Goal: Find specific page/section: Find specific page/section

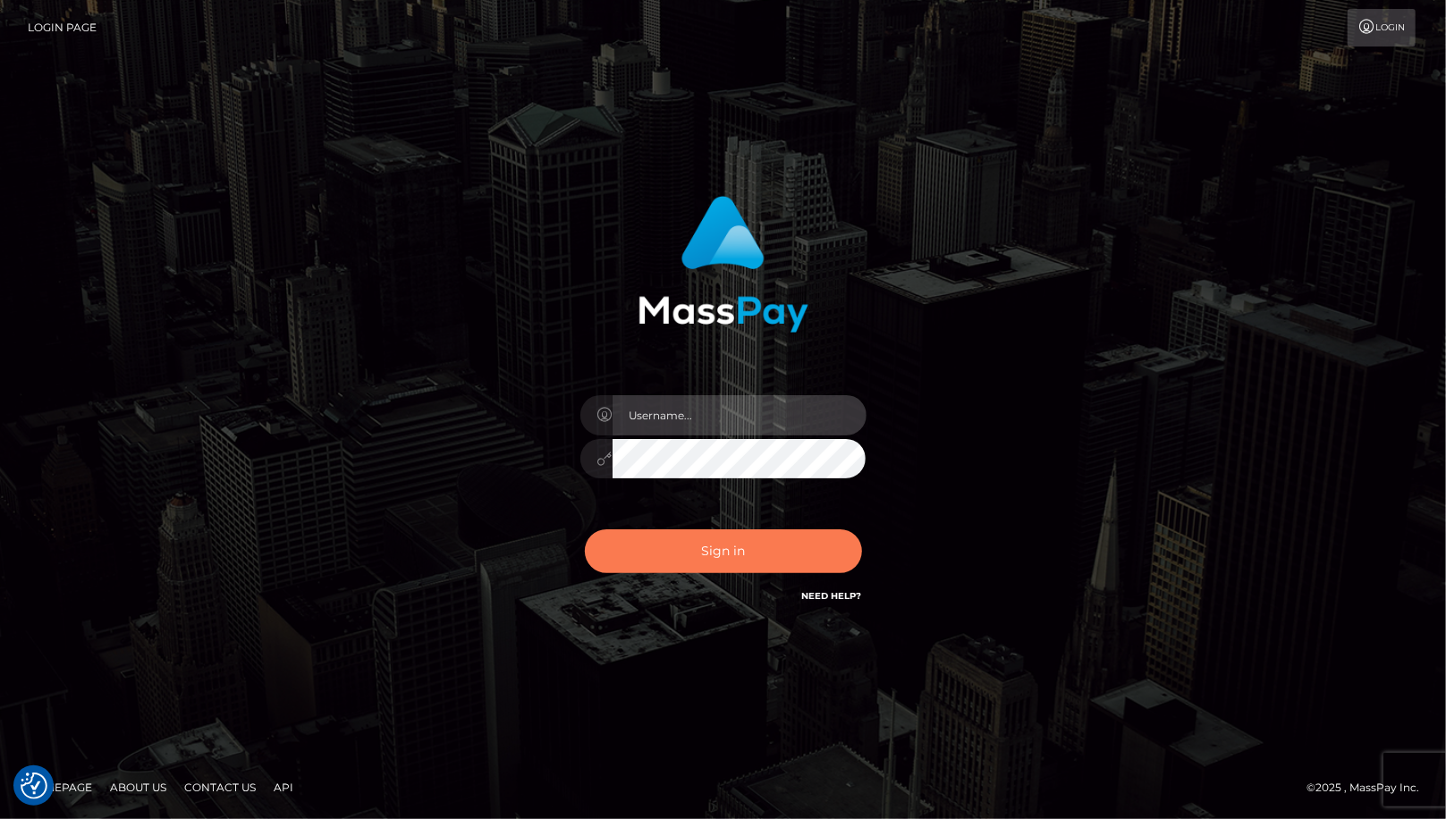
type input "MaryJoy"
click at [723, 555] on button "Sign in" at bounding box center [723, 552] width 277 height 44
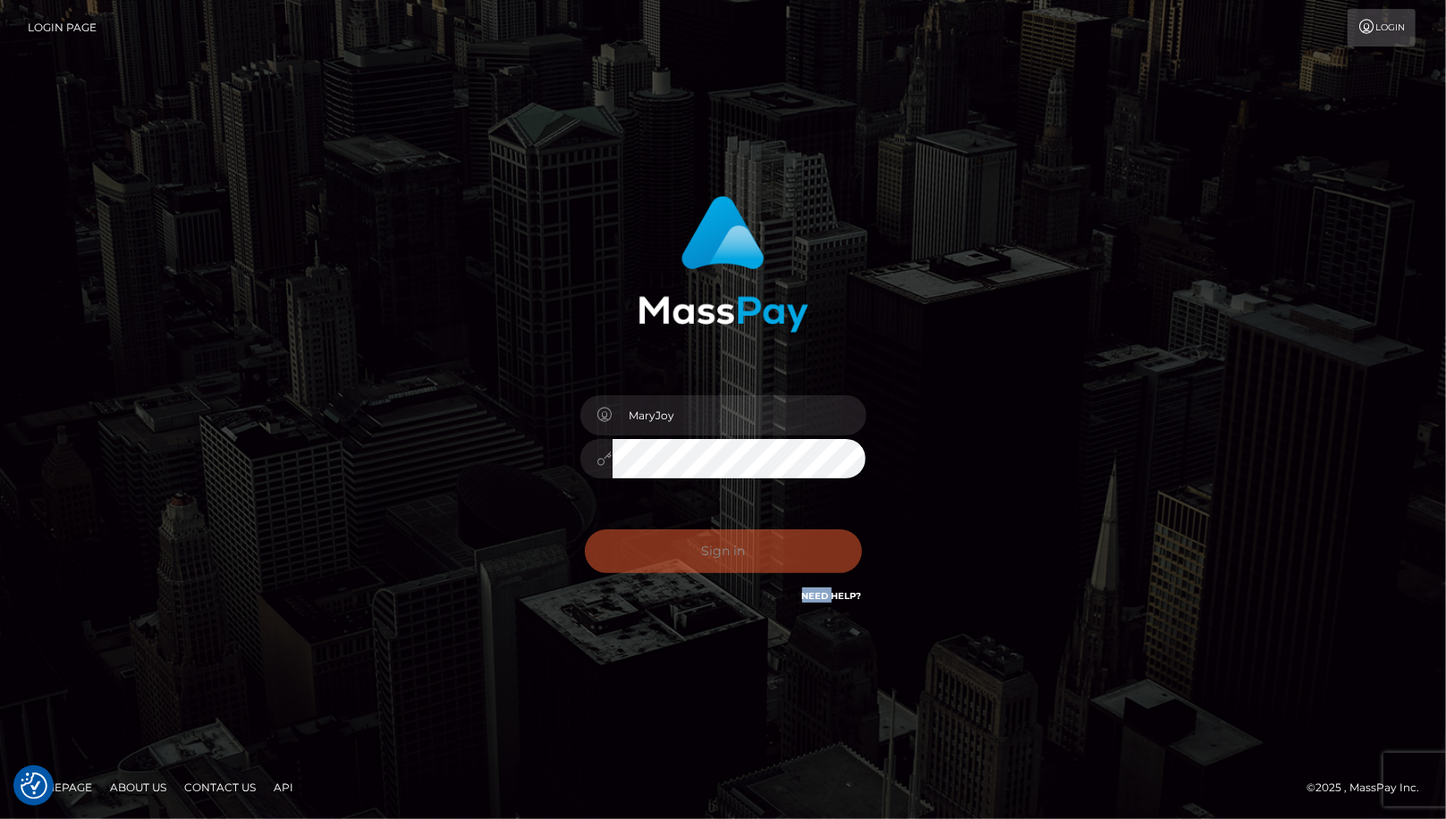
click at [723, 555] on div "Sign in Need Help?" at bounding box center [723, 559] width 313 height 80
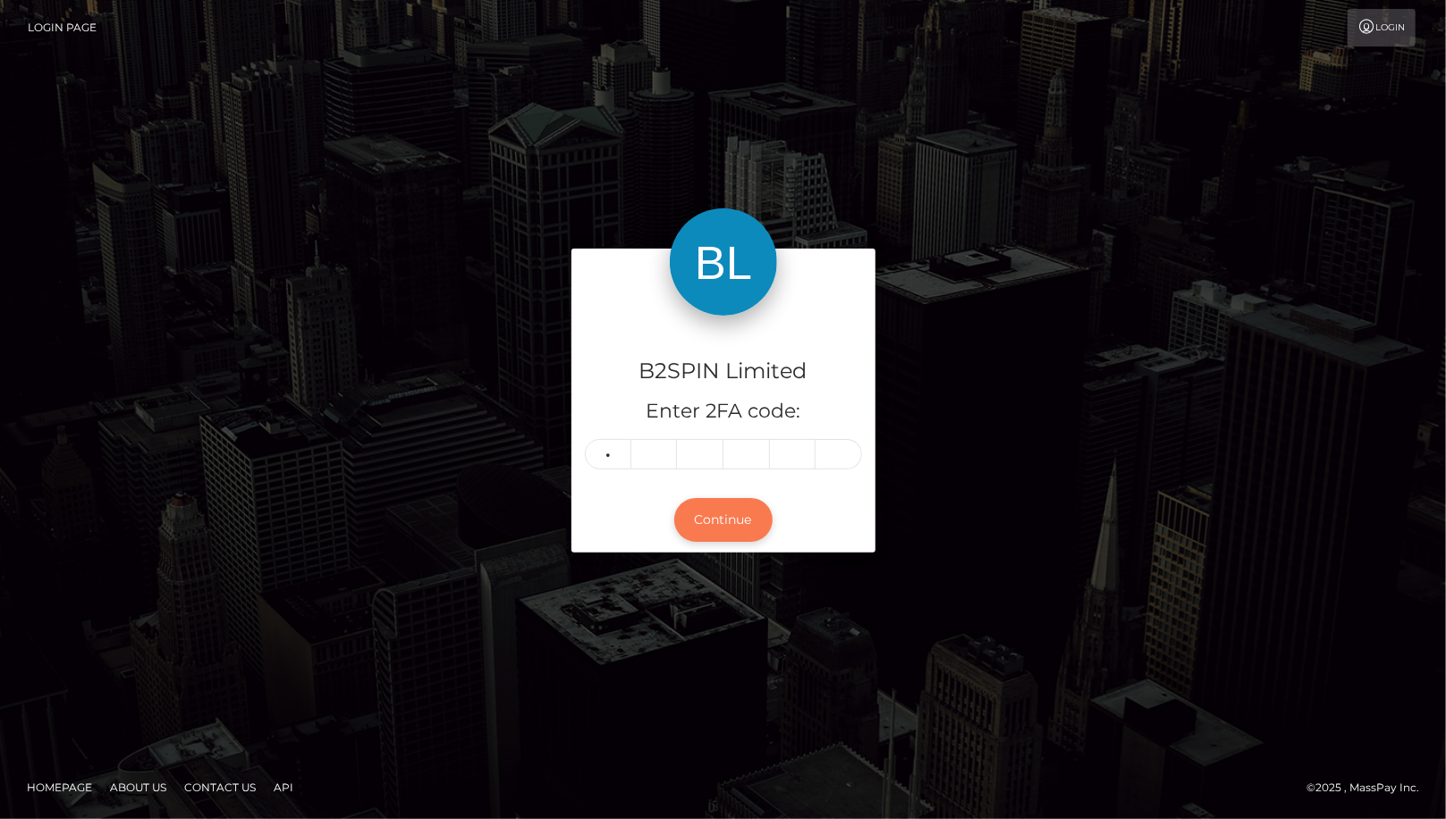
type input "4"
type input "9"
type input "1"
type input "6"
type input "4"
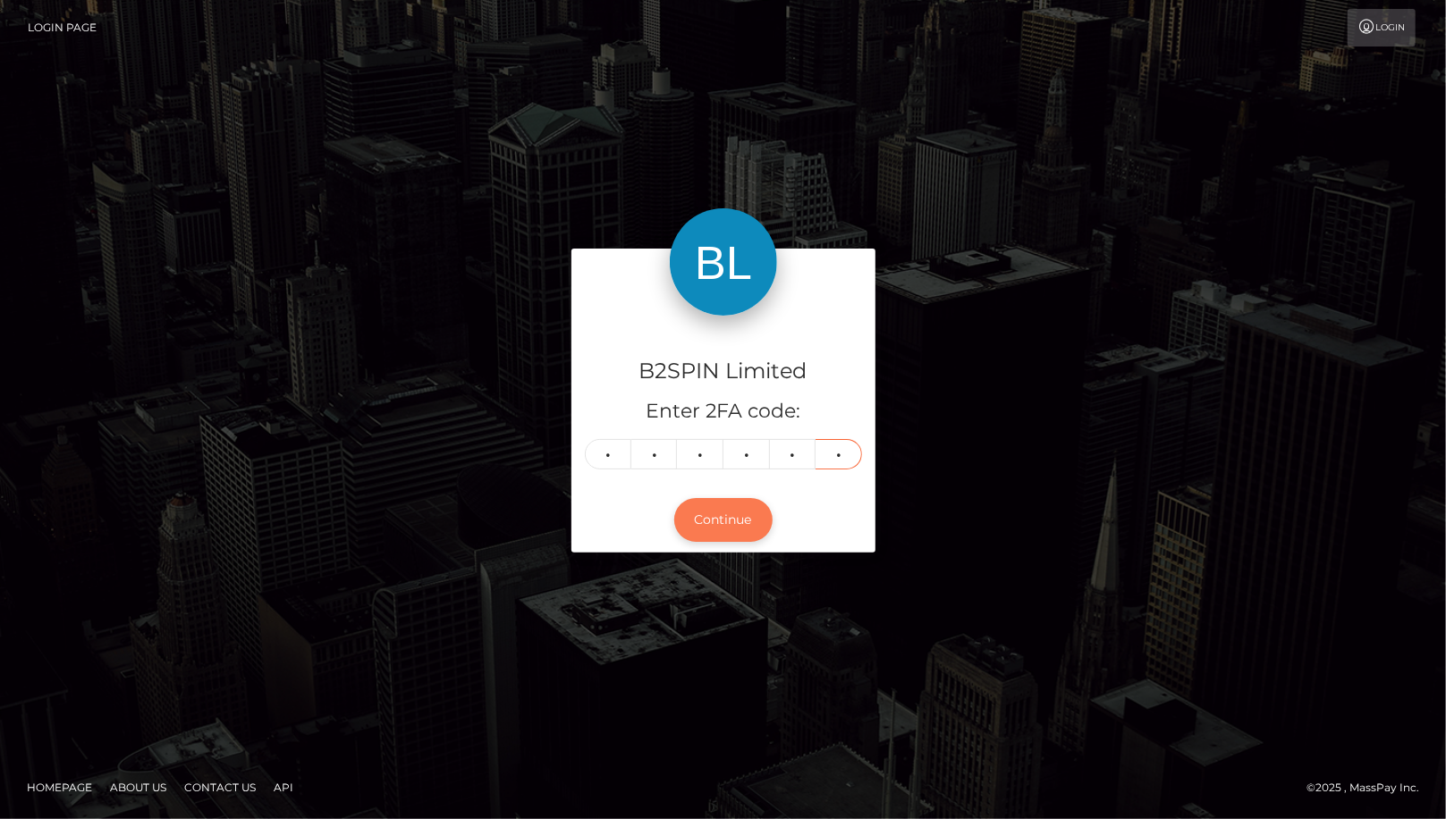
type input "1"
click at [734, 515] on button "Continue" at bounding box center [723, 520] width 98 height 44
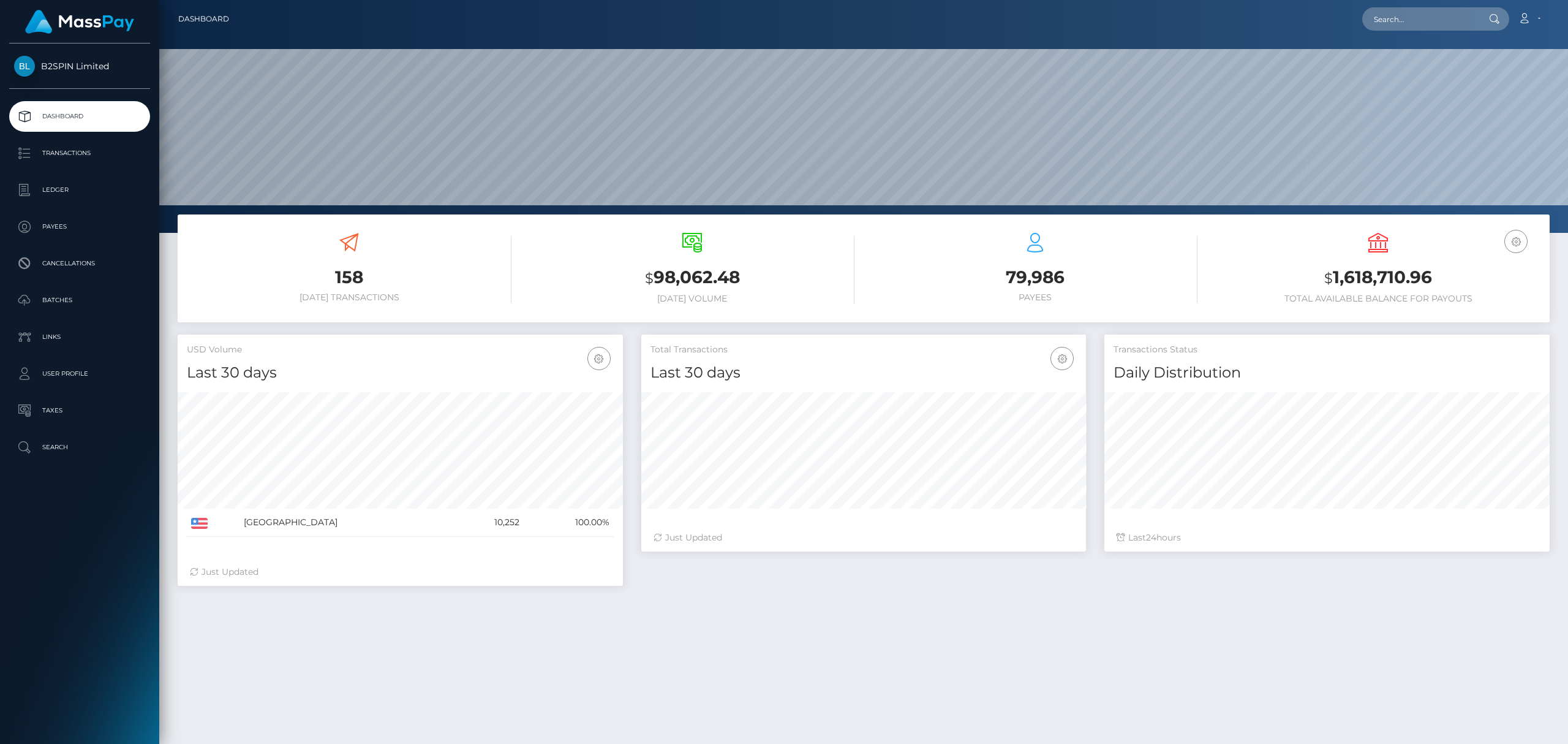
scroll to position [217, 444]
click at [989, 8] on div "Loading... Loading... Account Edit Profile Logout" at bounding box center [894, 19] width 1310 height 26
click at [989, 16] on input "text" at bounding box center [1419, 19] width 115 height 23
paste input "1519524298"
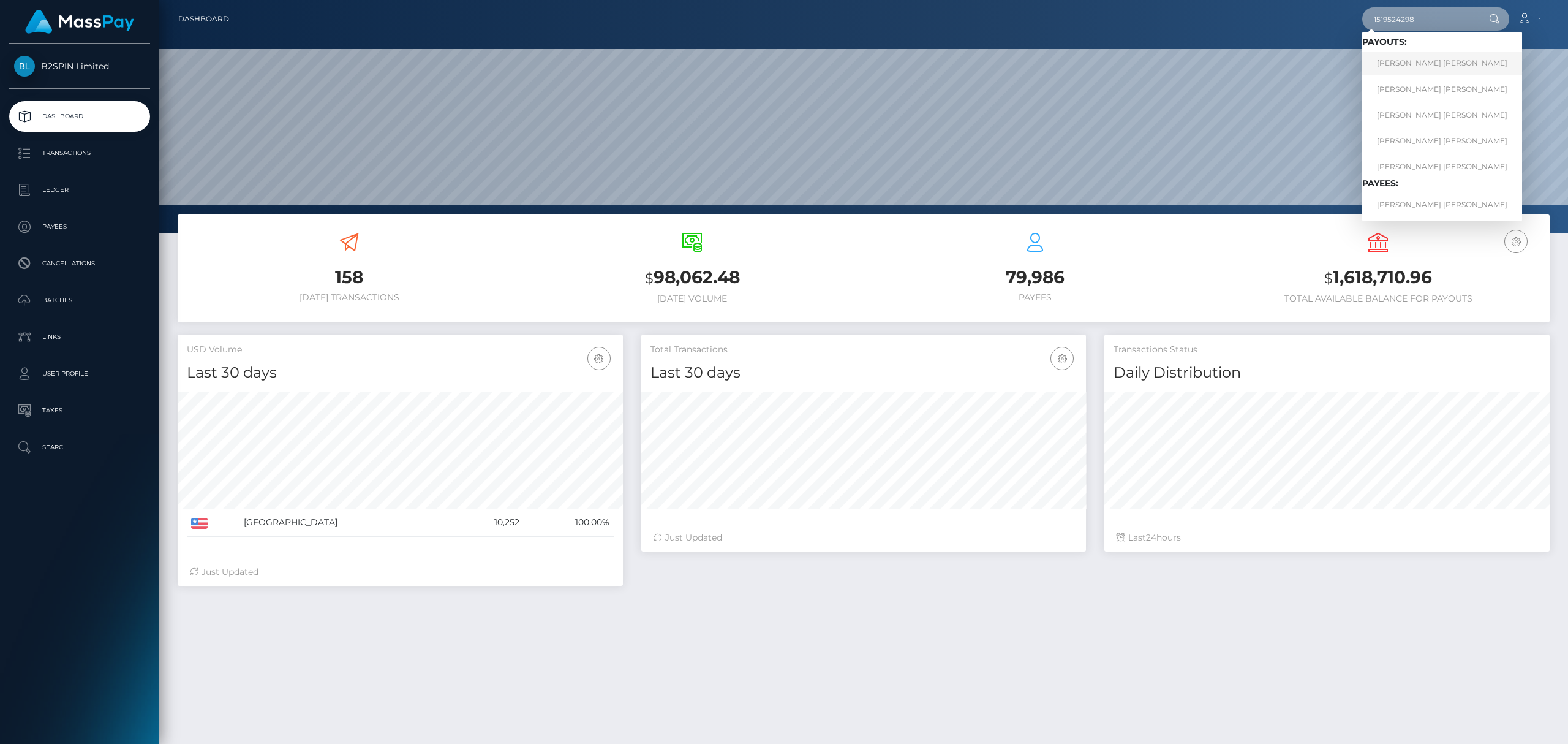
type input "1519524298"
click at [989, 57] on link "DARYL LEE YOUNG" at bounding box center [1441, 63] width 160 height 23
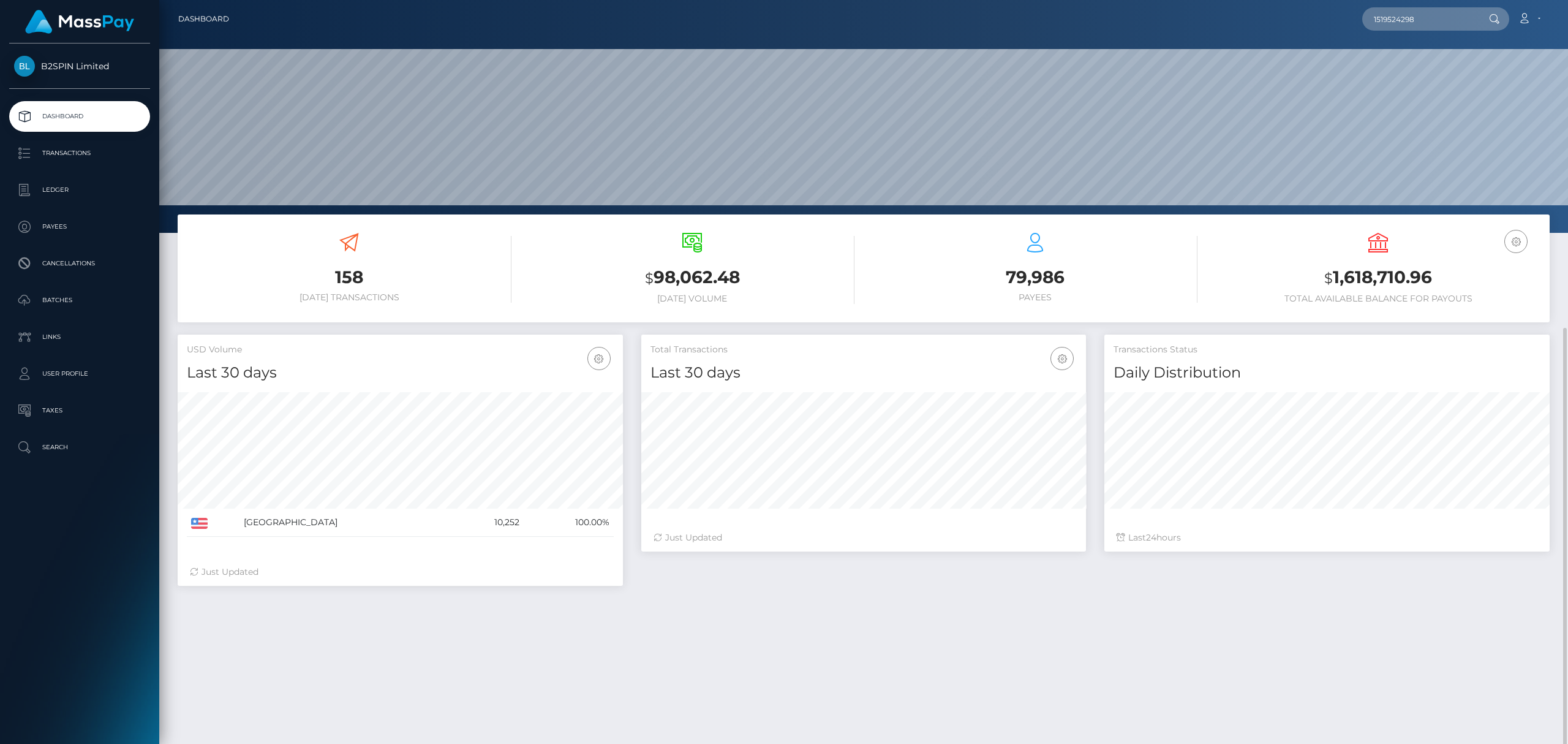
scroll to position [182, 0]
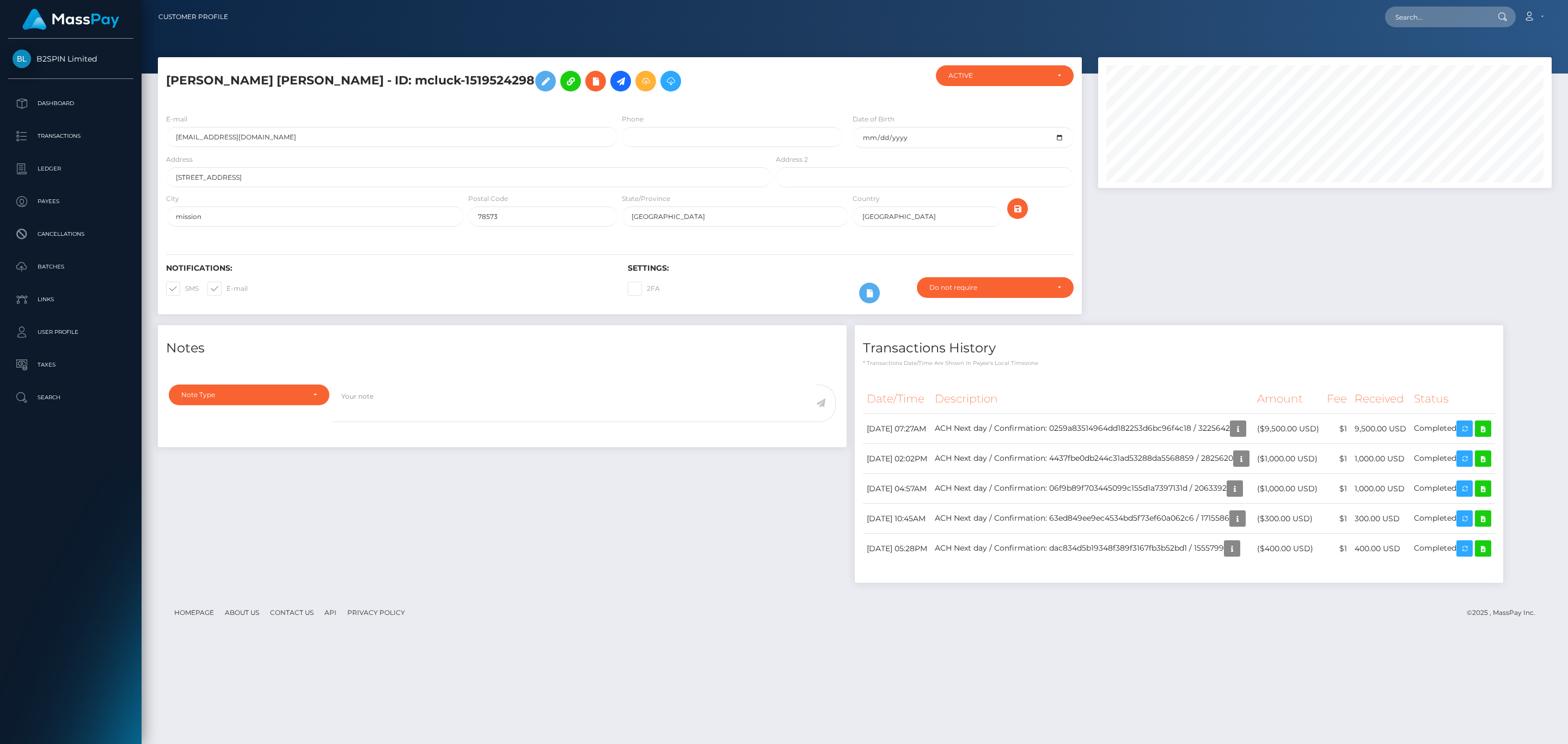
click at [384, 524] on div "Notes Note Type Compliance Clear Compliance General Note Type" at bounding box center [502, 459] width 705 height 268
